Goal: Check status: Check status

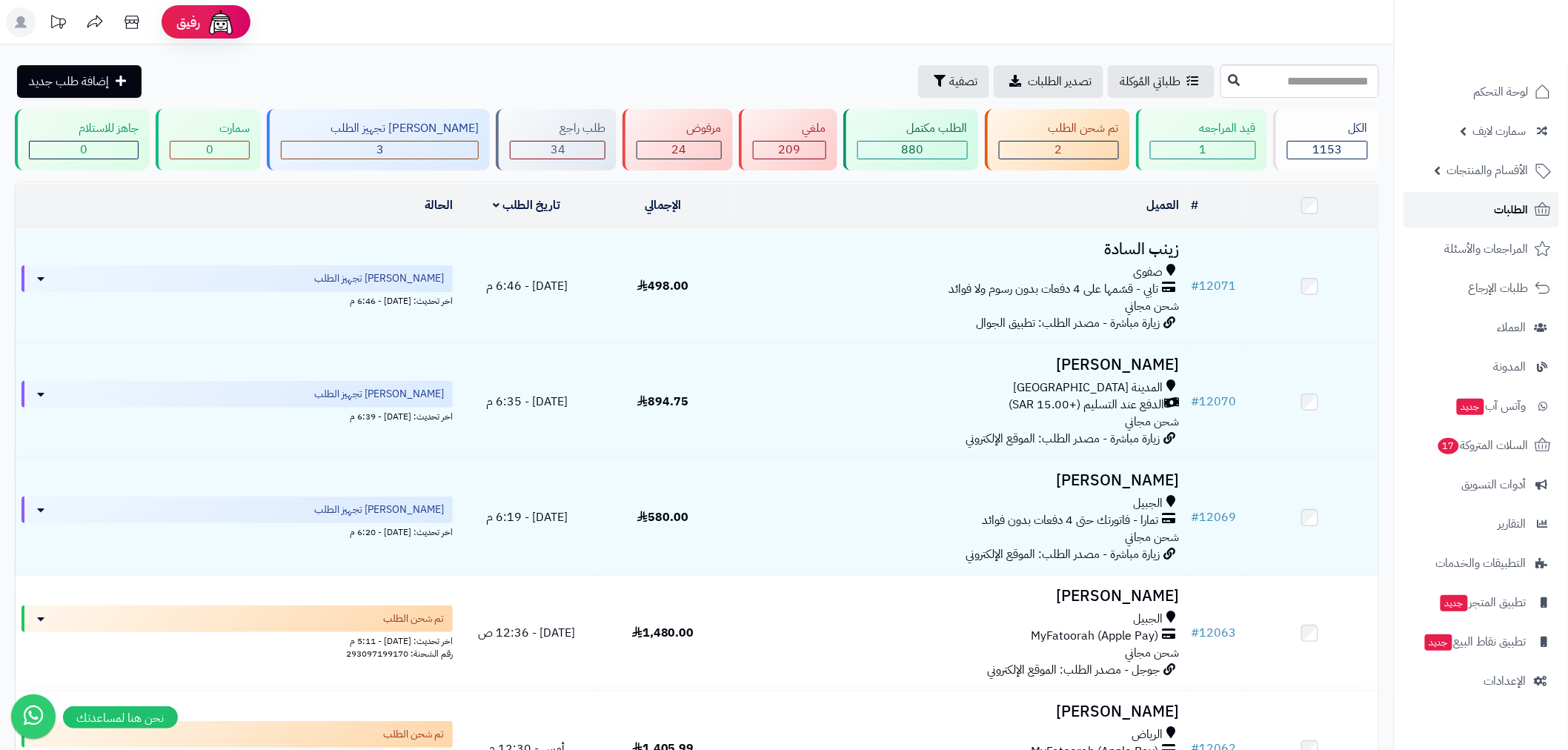
click at [1483, 217] on link "الطلبات" at bounding box center [1482, 209] width 156 height 35
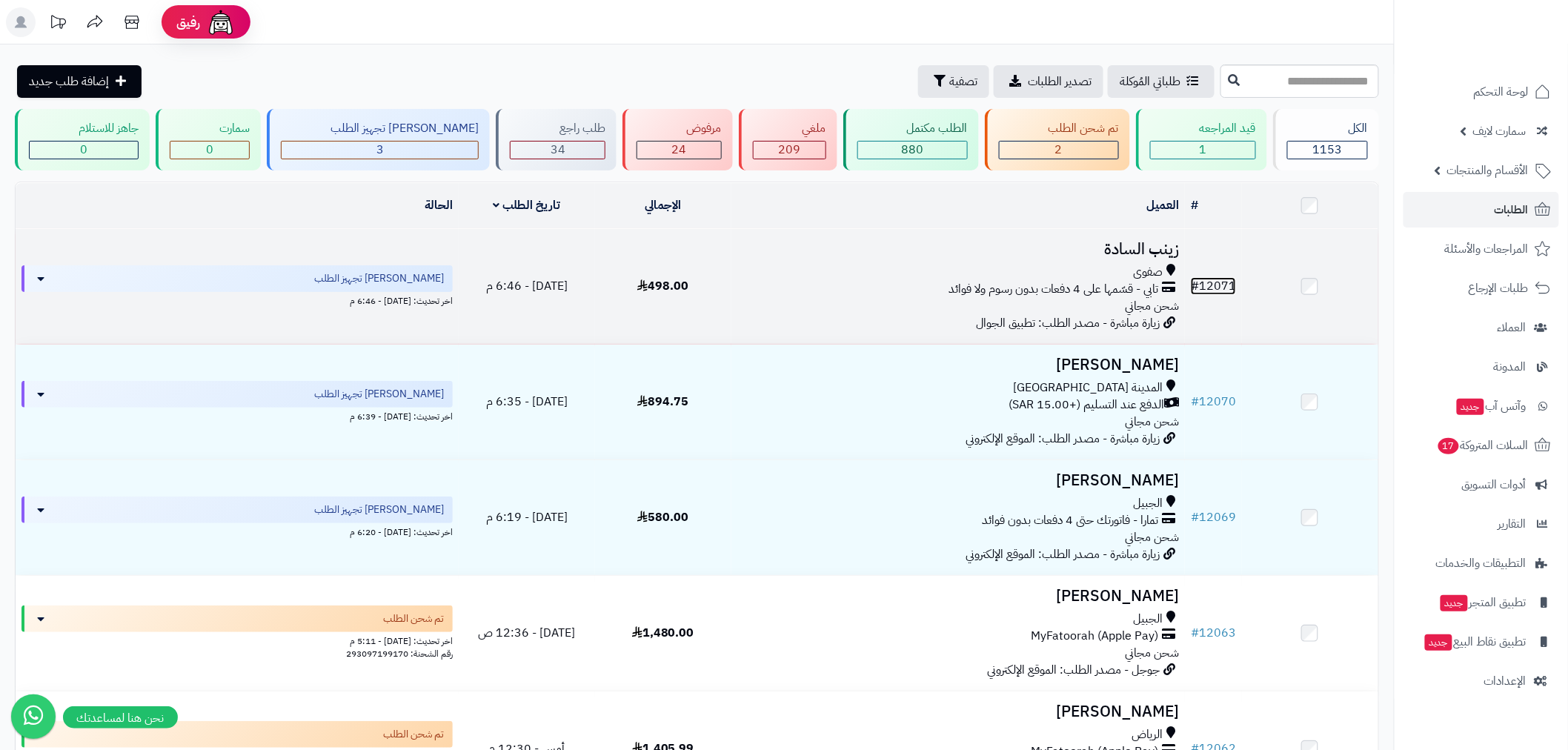
click at [1210, 279] on link "# 12071" at bounding box center [1214, 286] width 45 height 18
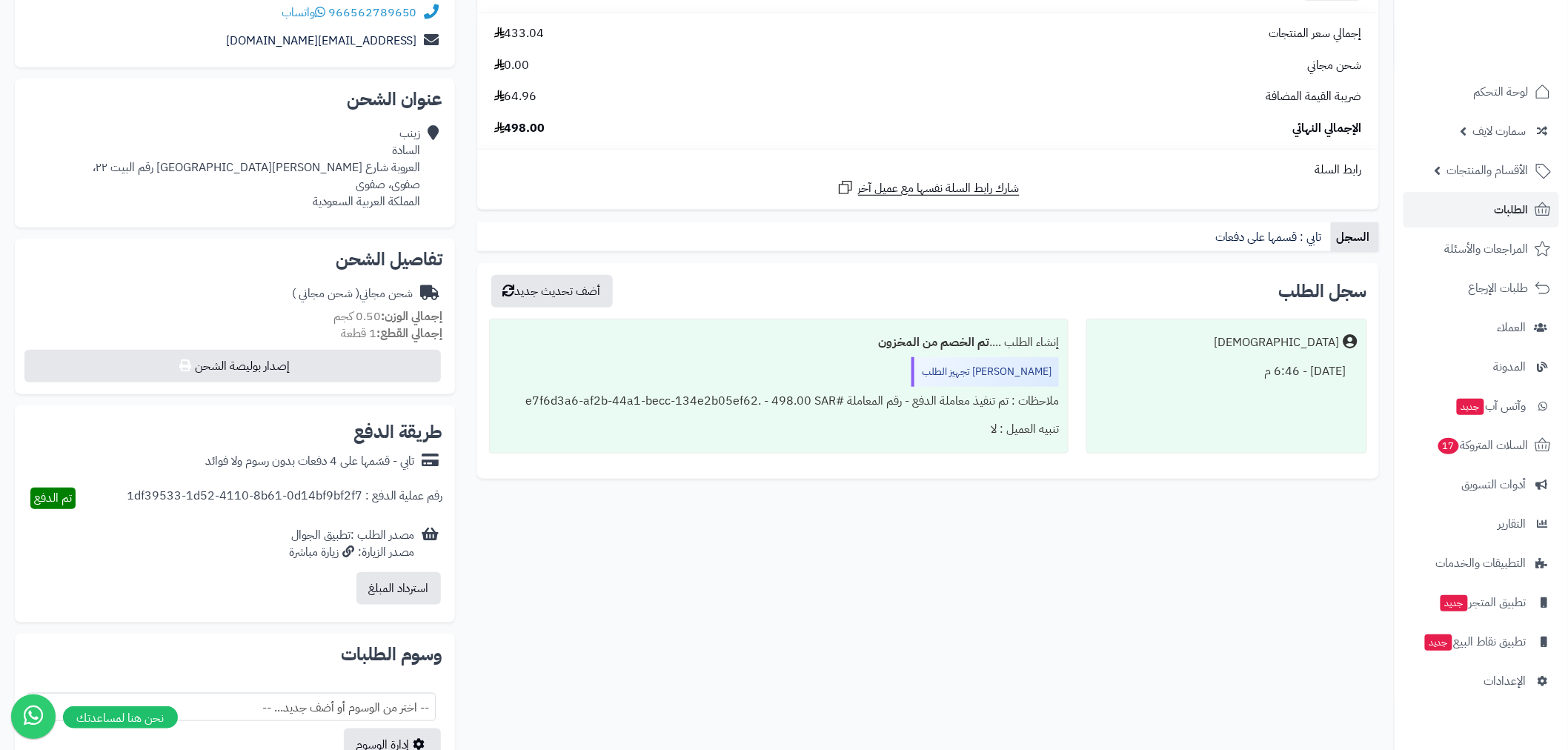
scroll to position [384, 0]
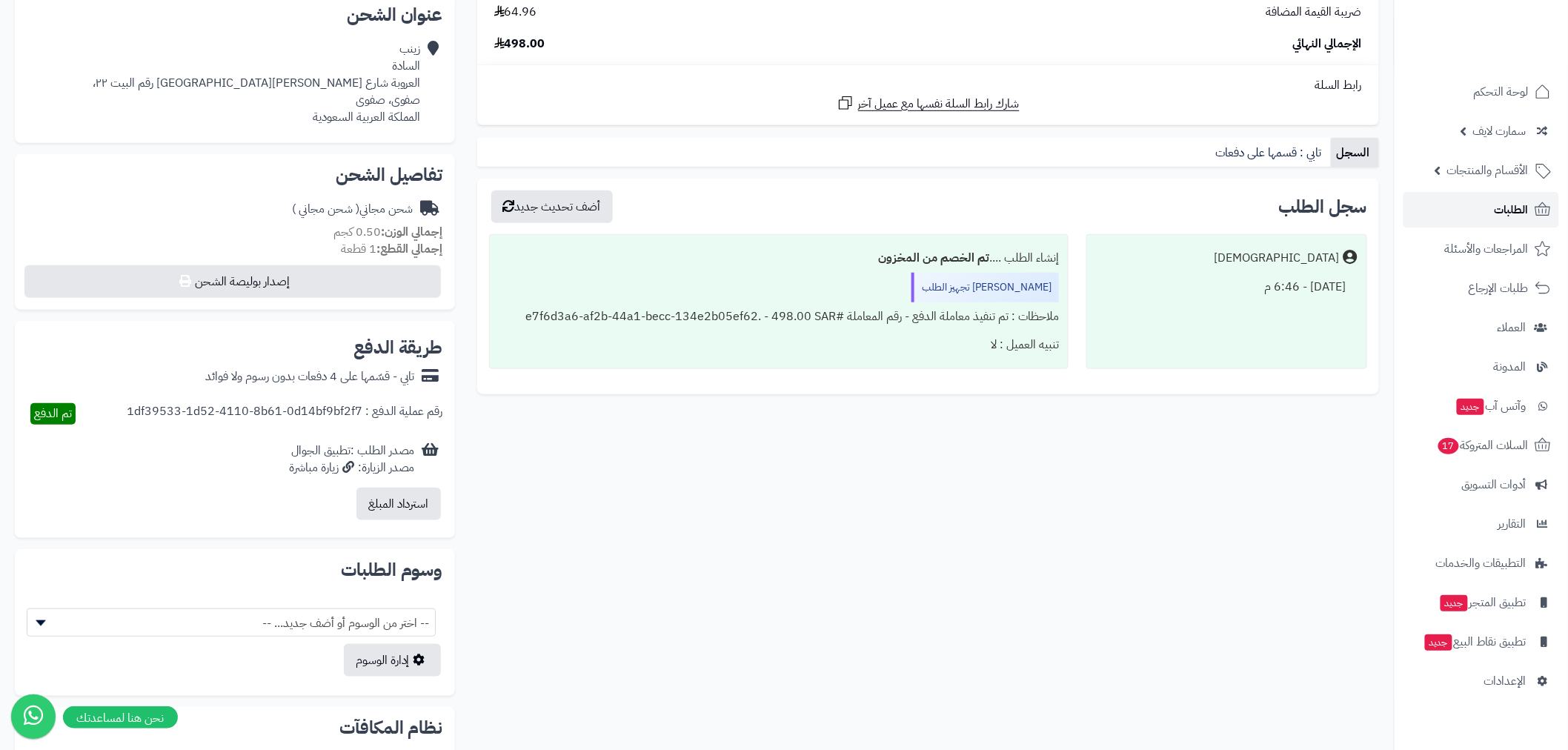
click at [1494, 208] on link "الطلبات" at bounding box center [1482, 209] width 156 height 35
